Goal: Navigation & Orientation: Find specific page/section

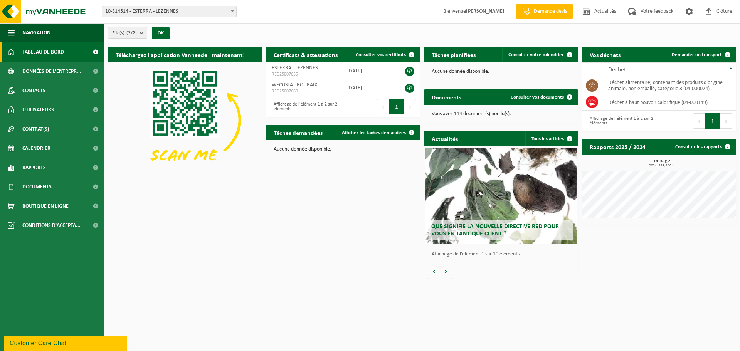
click at [231, 12] on b at bounding box center [232, 11] width 3 height 2
click at [92, 51] on span at bounding box center [95, 51] width 17 height 19
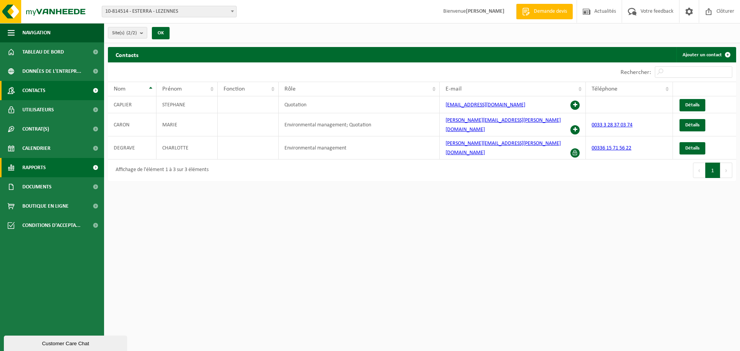
click at [95, 167] on span at bounding box center [95, 167] width 17 height 19
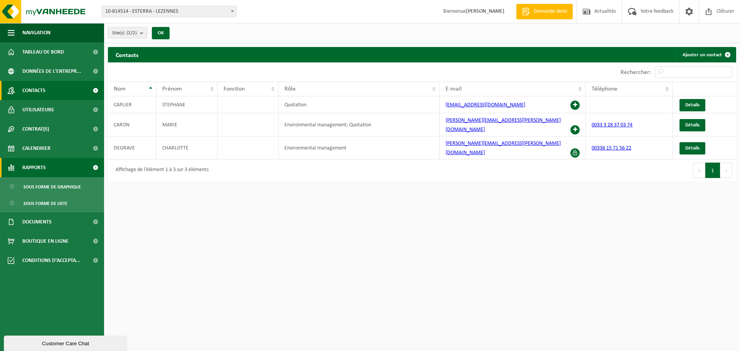
click at [95, 167] on span at bounding box center [95, 167] width 17 height 19
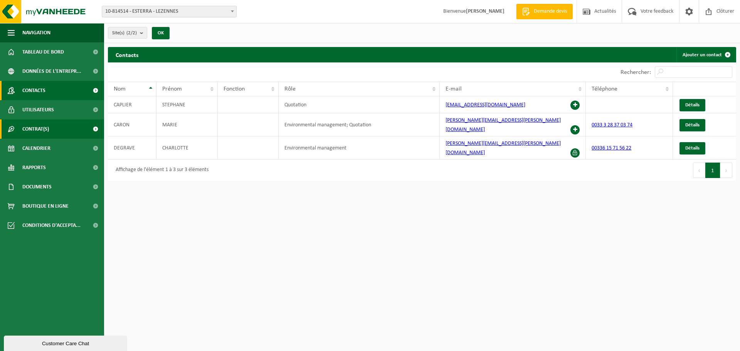
click at [96, 130] on span at bounding box center [95, 128] width 17 height 19
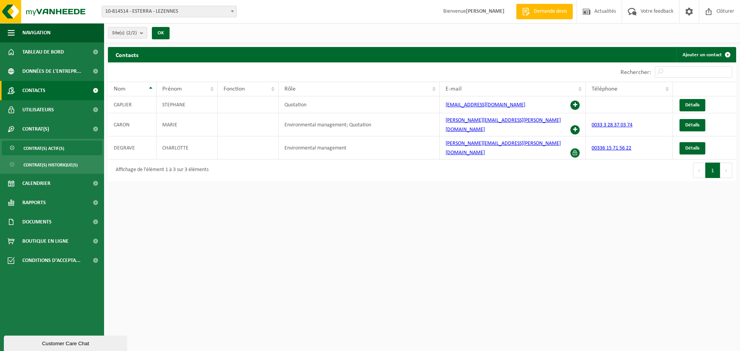
click at [73, 150] on link "Contrat(s) actif(s)" at bounding box center [52, 148] width 100 height 15
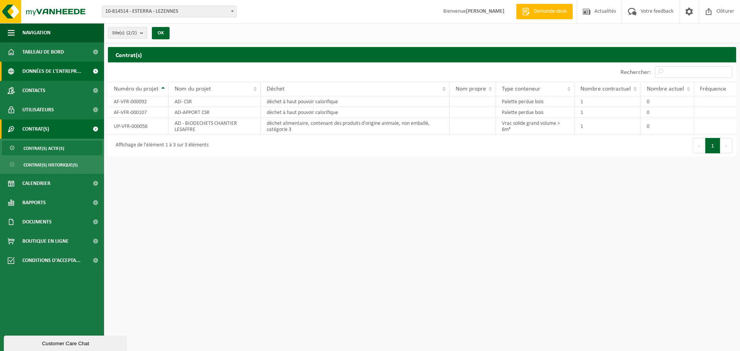
click at [94, 72] on span at bounding box center [95, 71] width 17 height 19
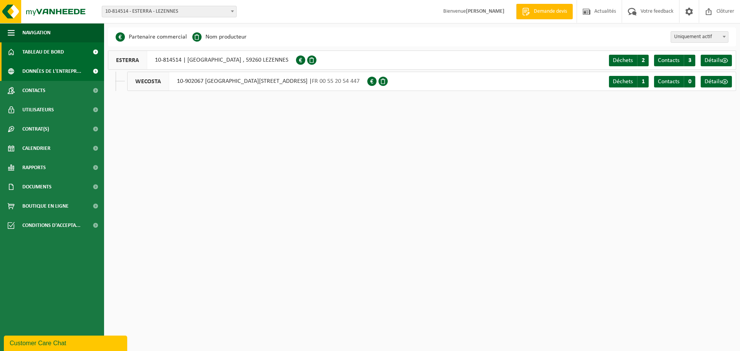
click at [96, 54] on span at bounding box center [95, 51] width 17 height 19
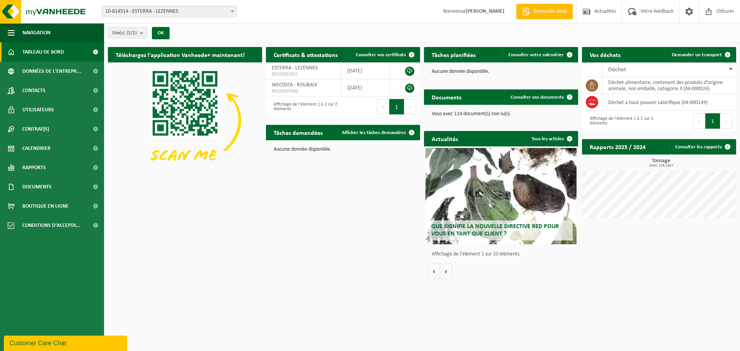
click at [96, 52] on span at bounding box center [95, 51] width 17 height 19
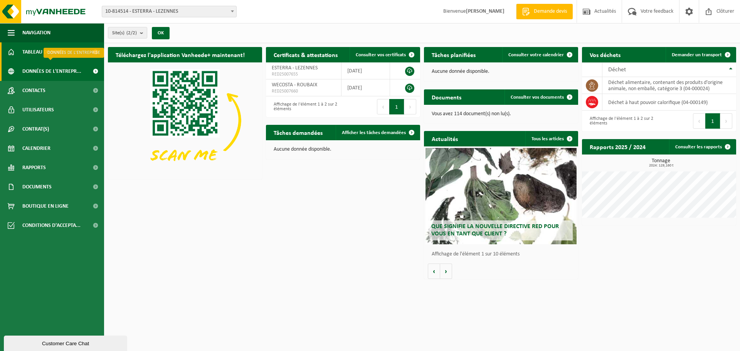
click at [95, 72] on span at bounding box center [95, 71] width 17 height 19
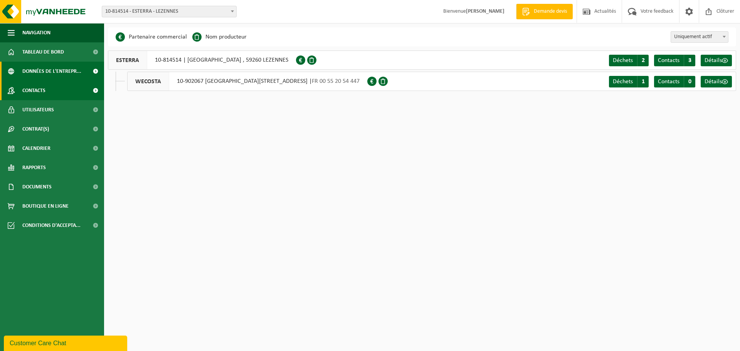
click at [93, 89] on span at bounding box center [95, 90] width 17 height 19
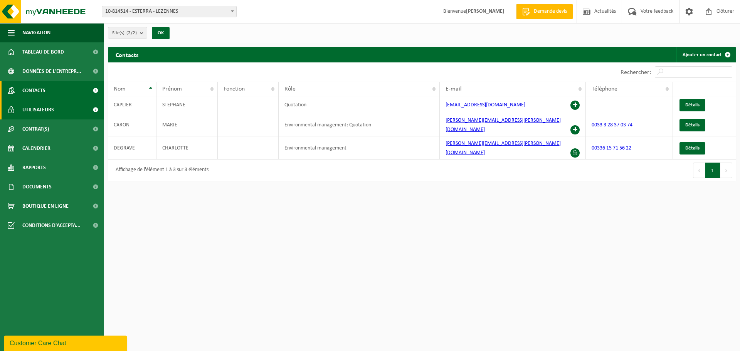
click at [94, 107] on span at bounding box center [95, 109] width 17 height 19
